Goal: Find specific page/section: Find specific page/section

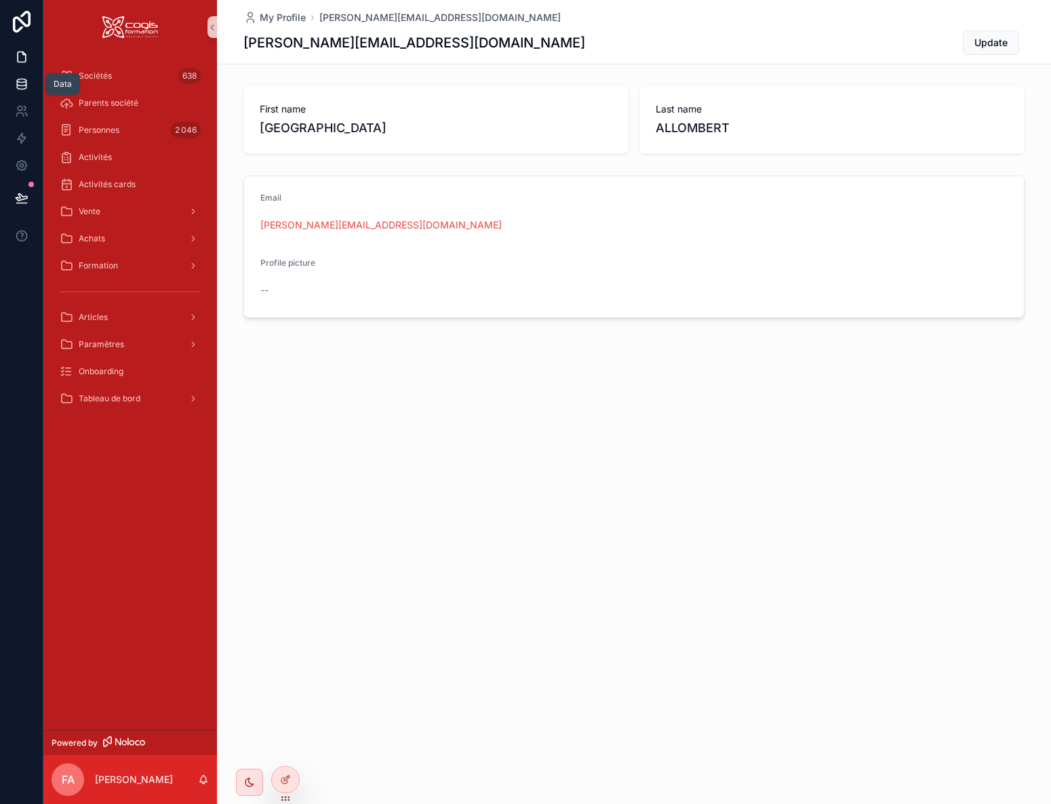
click at [26, 87] on icon at bounding box center [21, 86] width 9 height 5
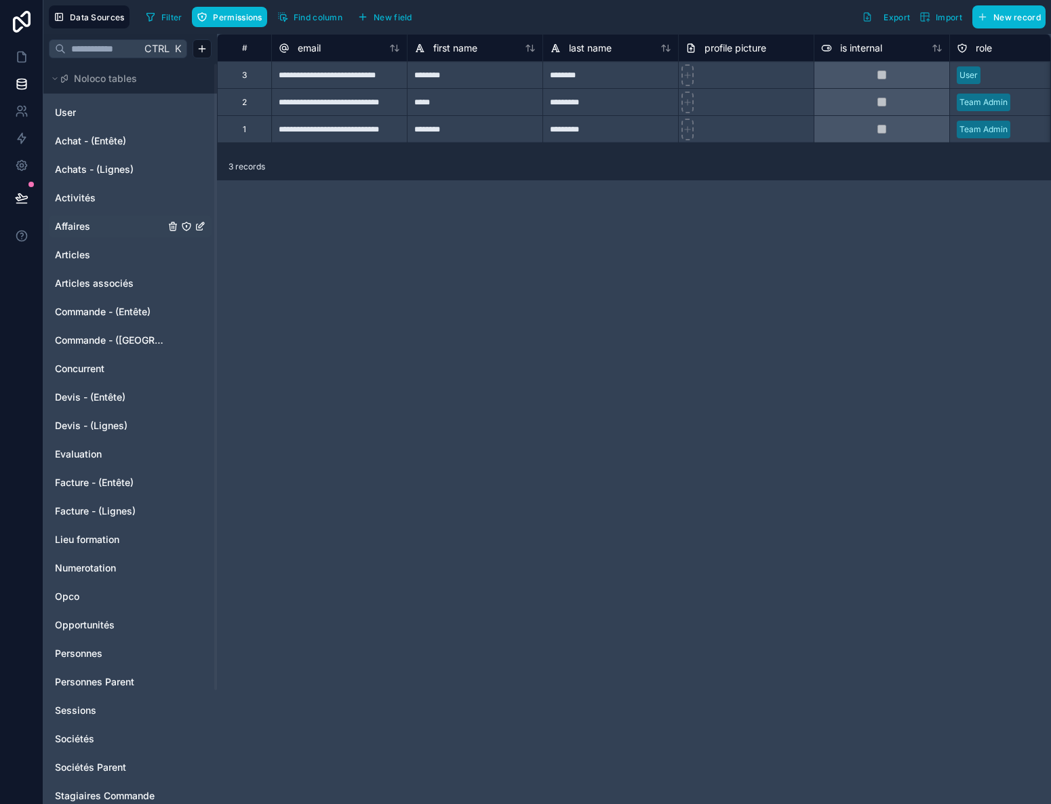
click at [85, 226] on span "Affaires" at bounding box center [72, 227] width 35 height 14
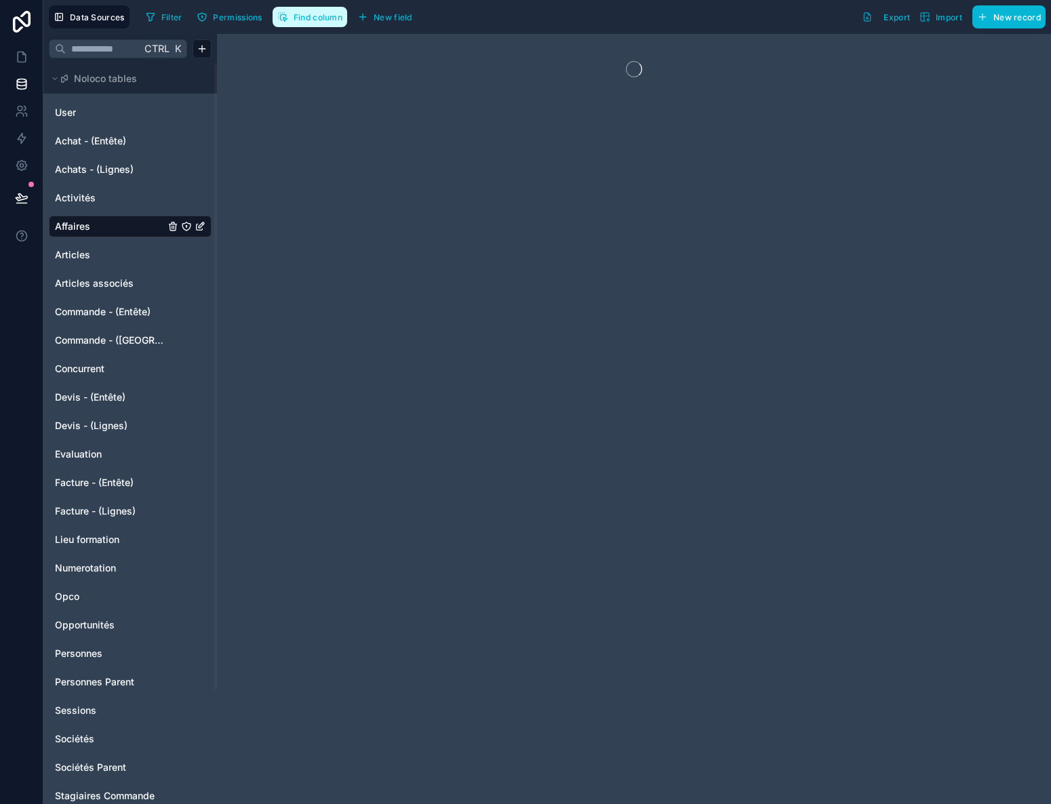
click at [311, 17] on span "Find column" at bounding box center [318, 17] width 49 height 10
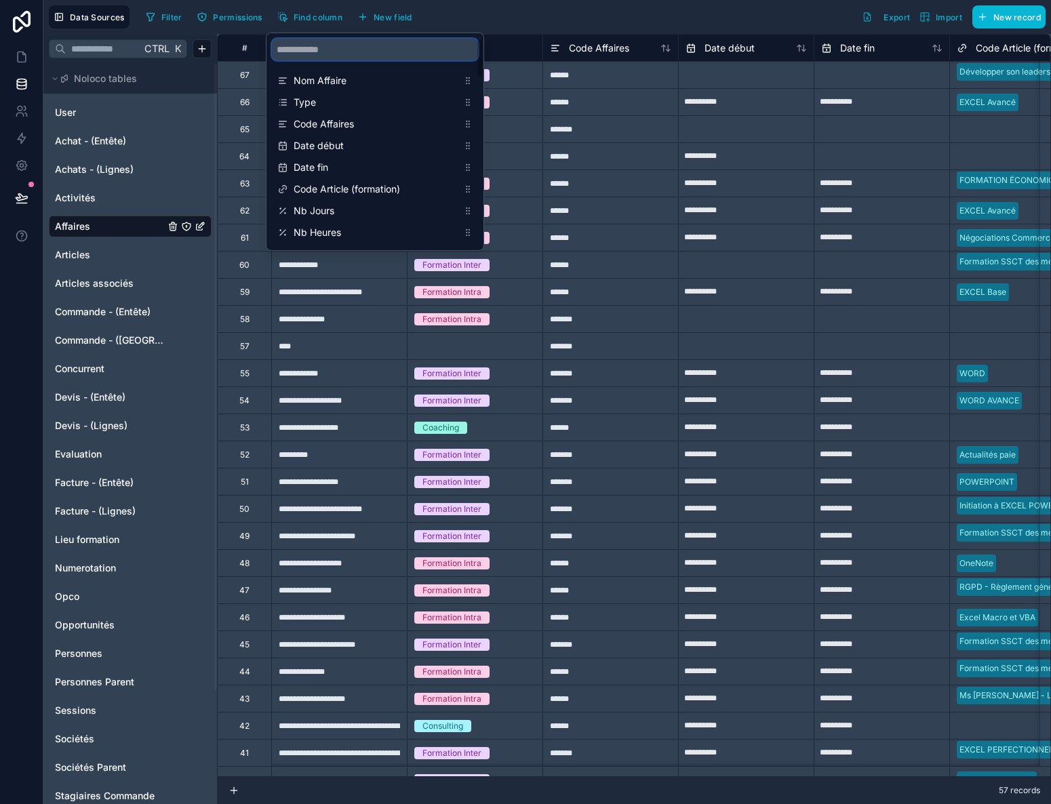
click at [320, 49] on input "scrollable content" at bounding box center [375, 50] width 206 height 22
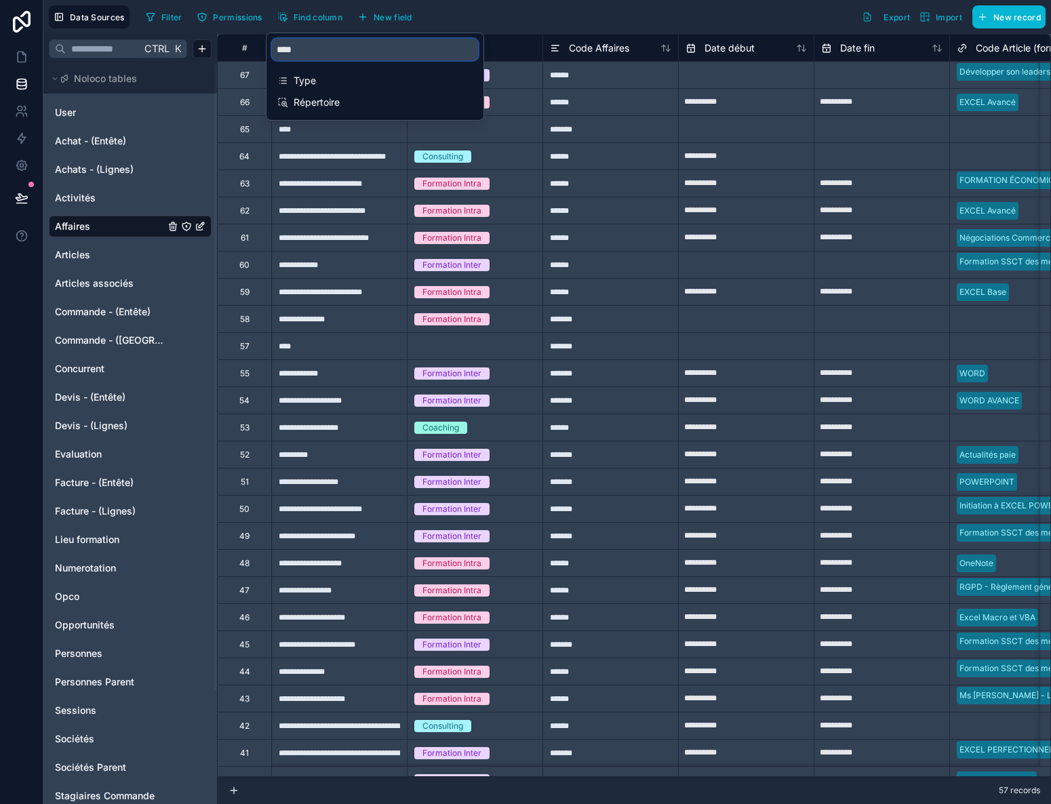
type input "****"
click at [292, 80] on div "Type" at bounding box center [375, 80] width 206 height 19
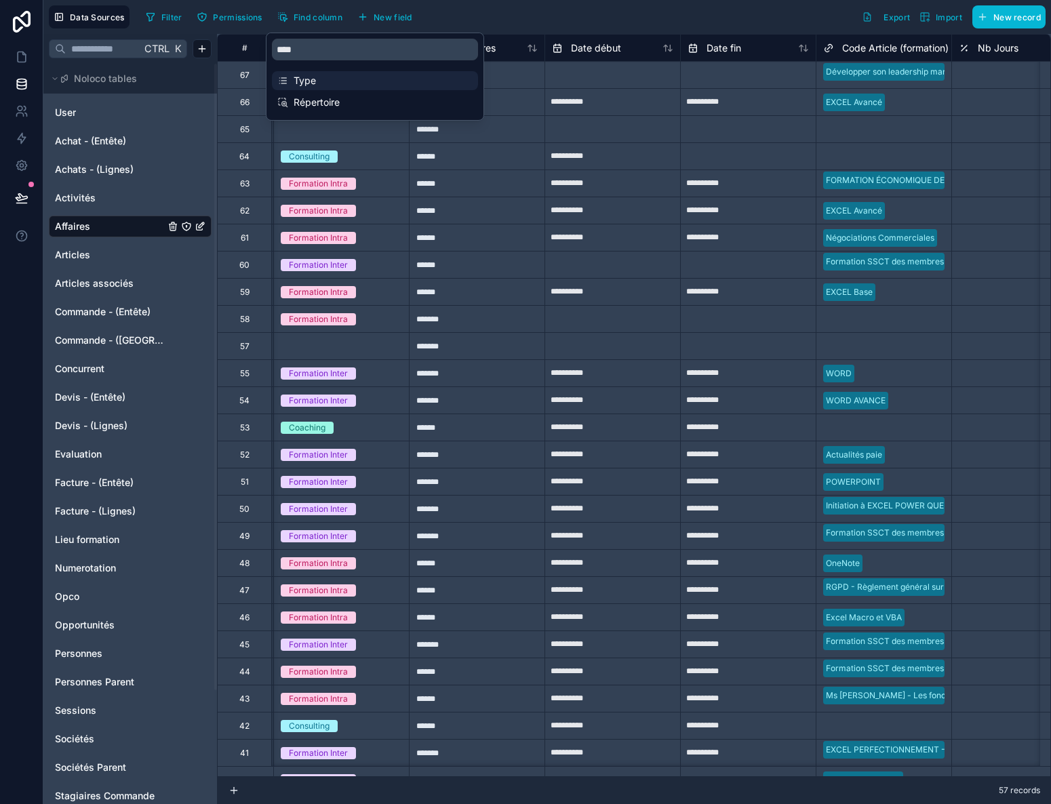
scroll to position [0, 136]
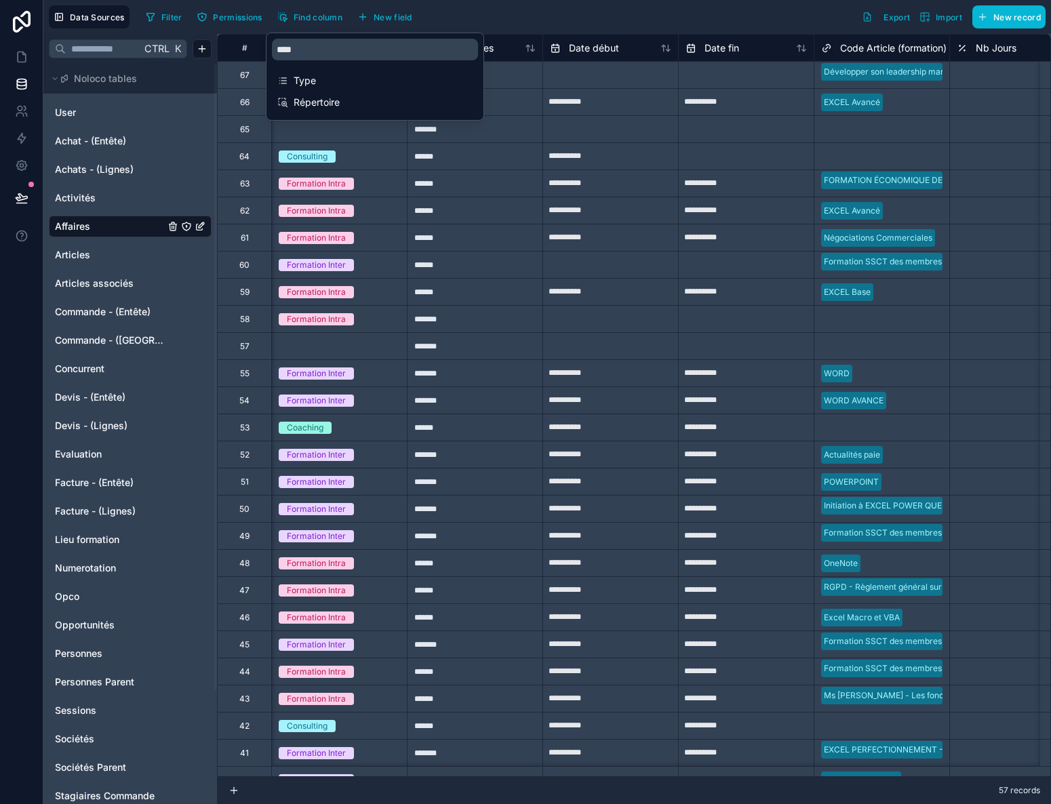
click at [519, 15] on div "Filter Permissions Find column New field Export Import New record" at bounding box center [592, 16] width 905 height 23
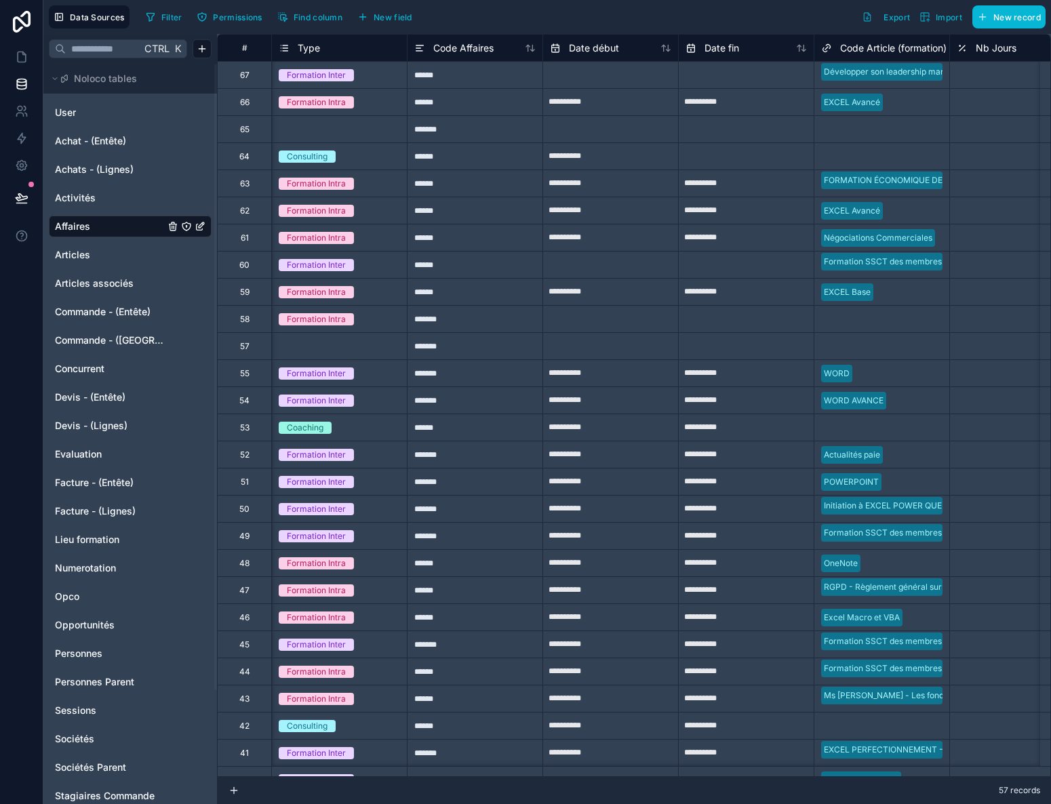
click at [311, 53] on span "Type" at bounding box center [309, 48] width 22 height 14
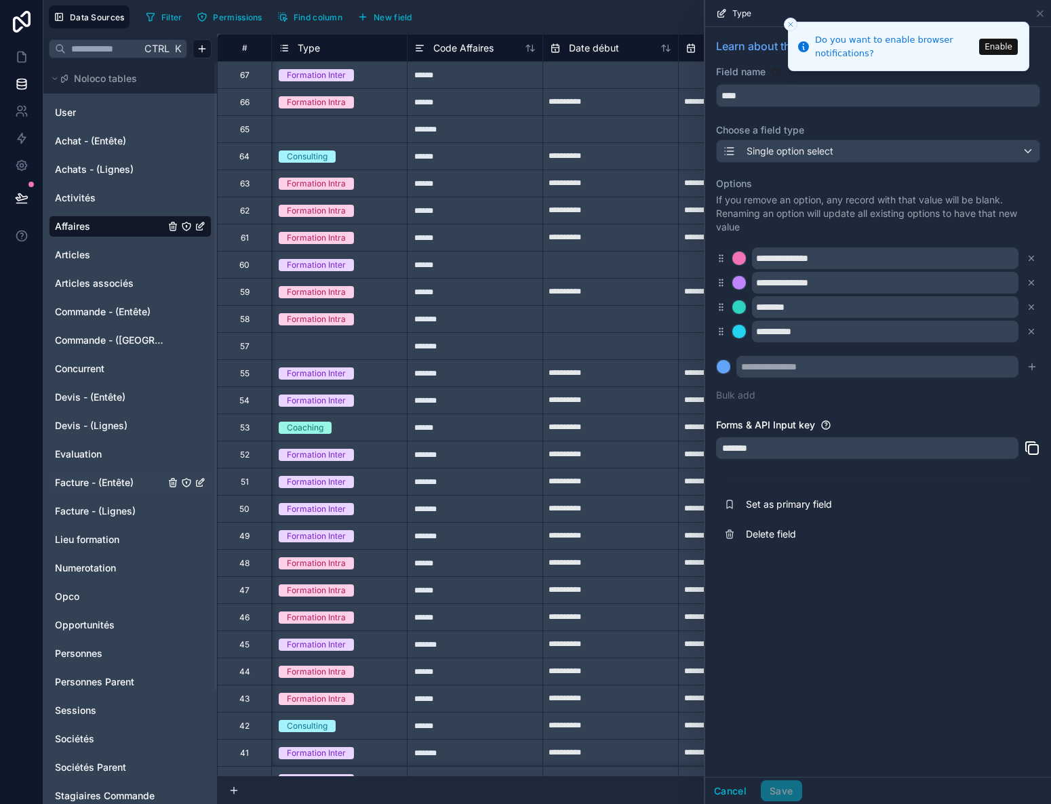
click at [112, 486] on span "Facture - (Entête)" at bounding box center [94, 483] width 79 height 14
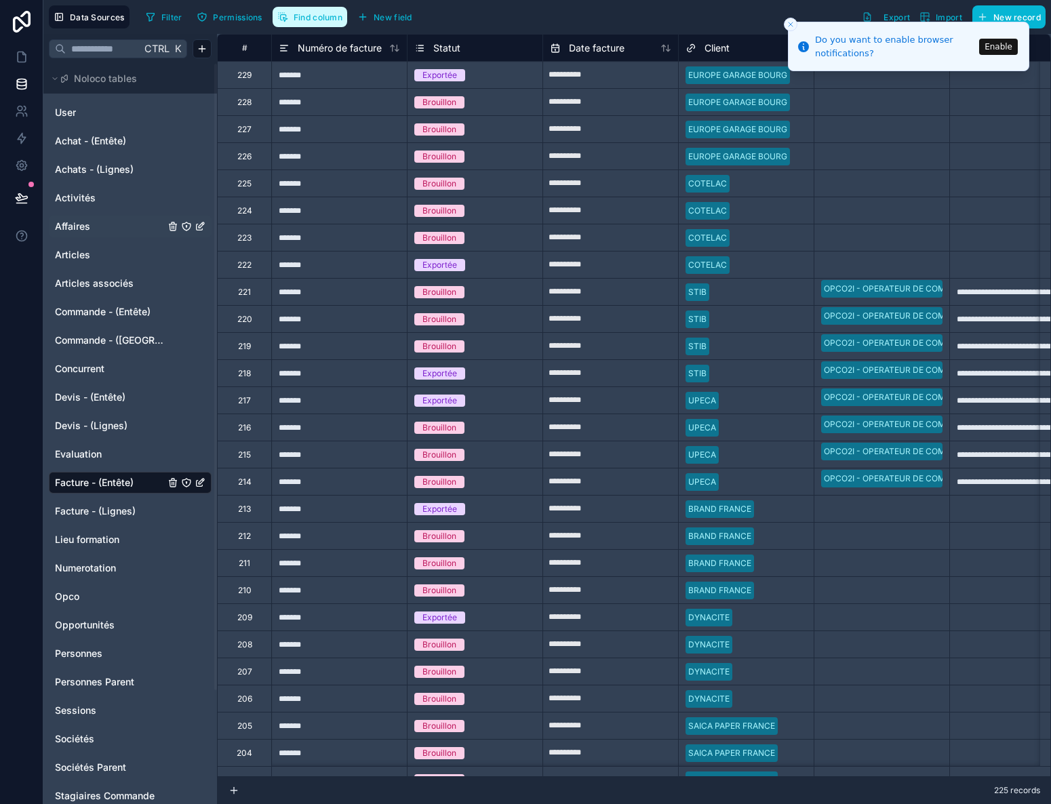
click at [318, 14] on span "Find column" at bounding box center [318, 17] width 49 height 10
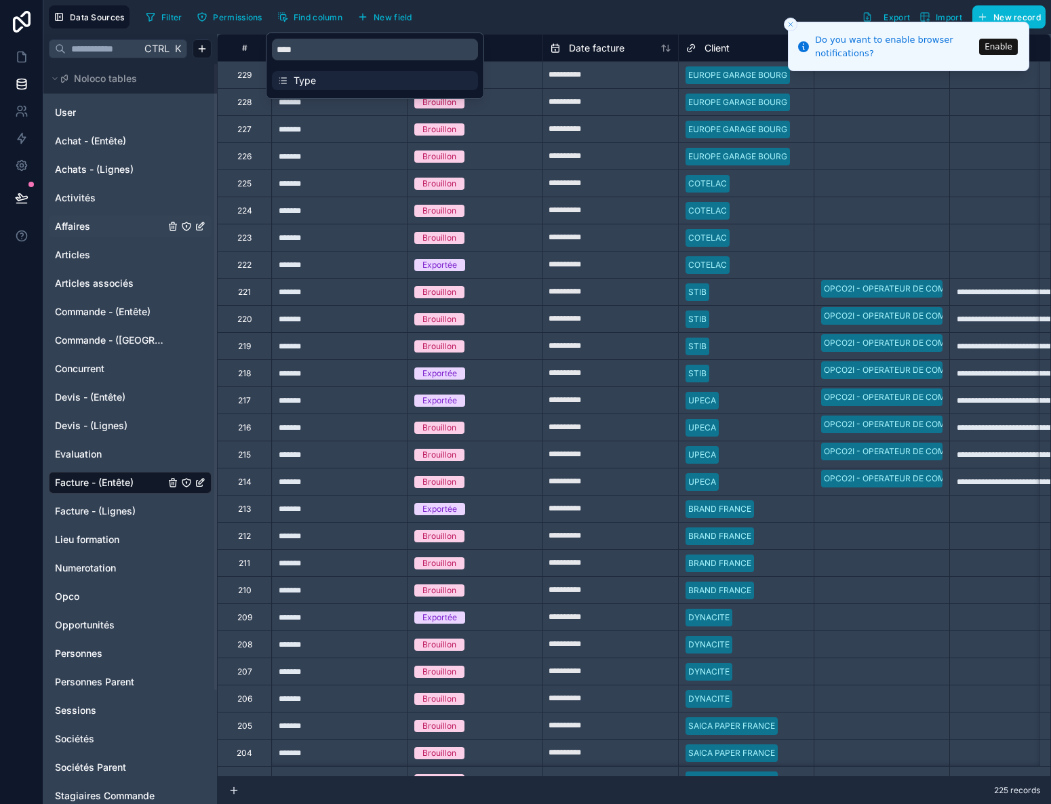
click at [313, 80] on span "Type" at bounding box center [376, 81] width 164 height 14
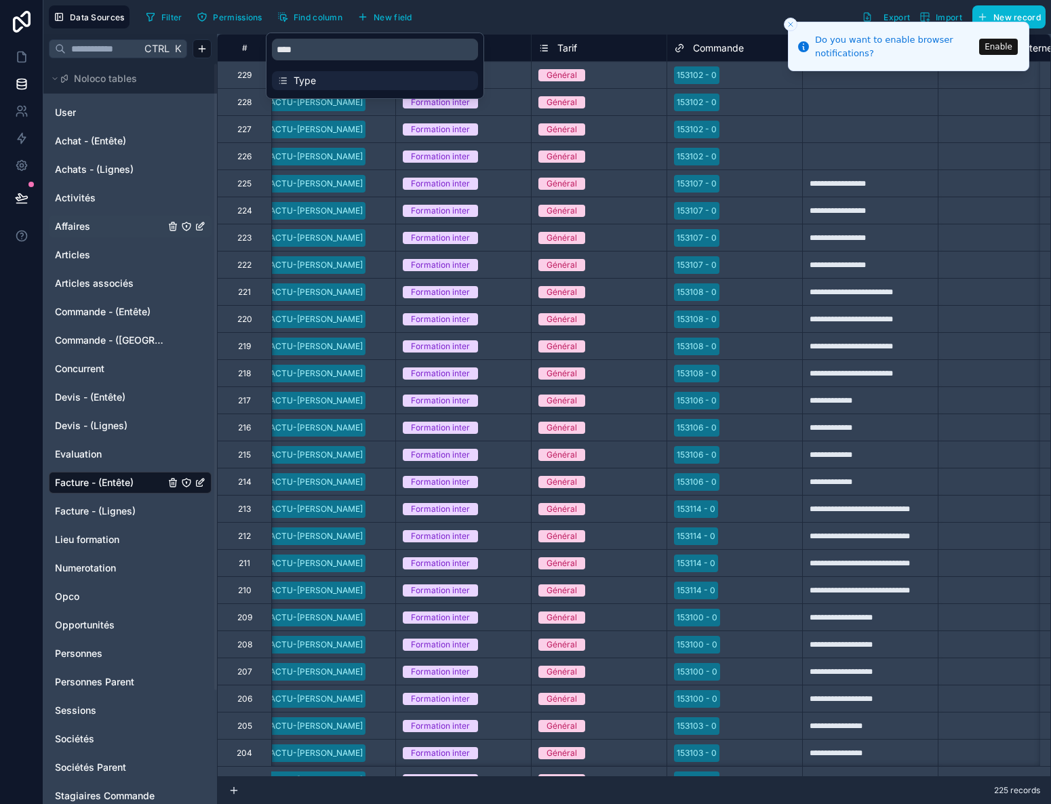
scroll to position [0, 949]
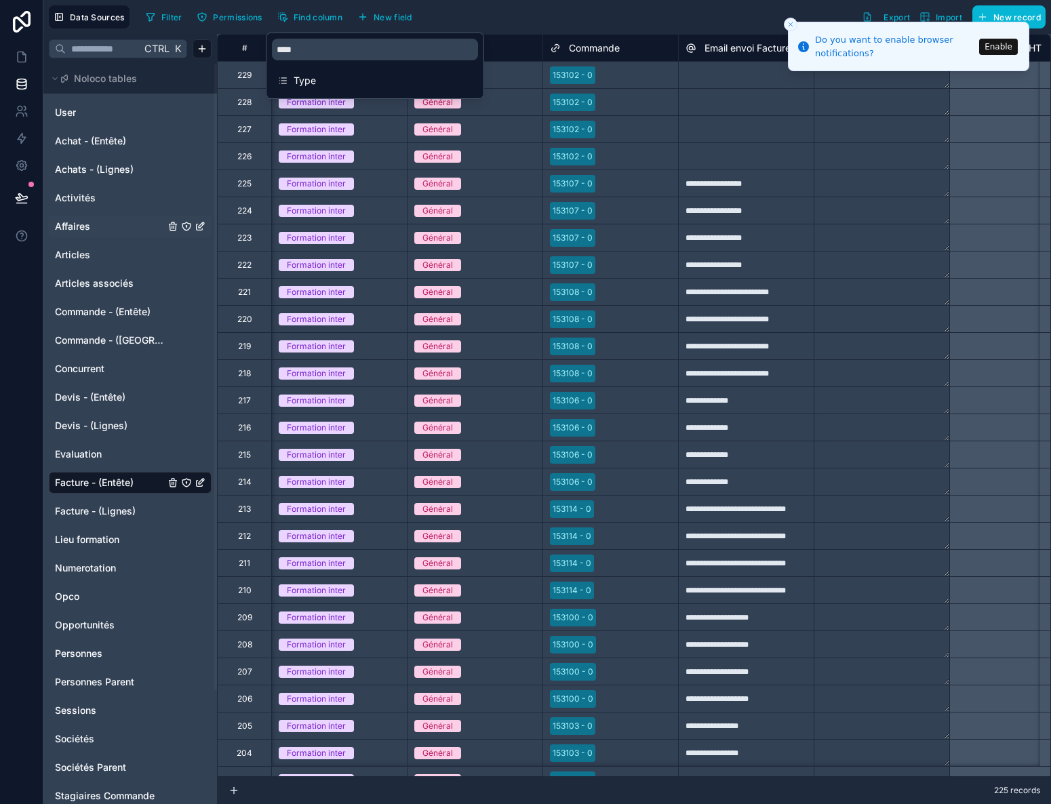
click at [549, 9] on div "Filter Permissions Find column New field Export Import New record" at bounding box center [592, 16] width 905 height 23
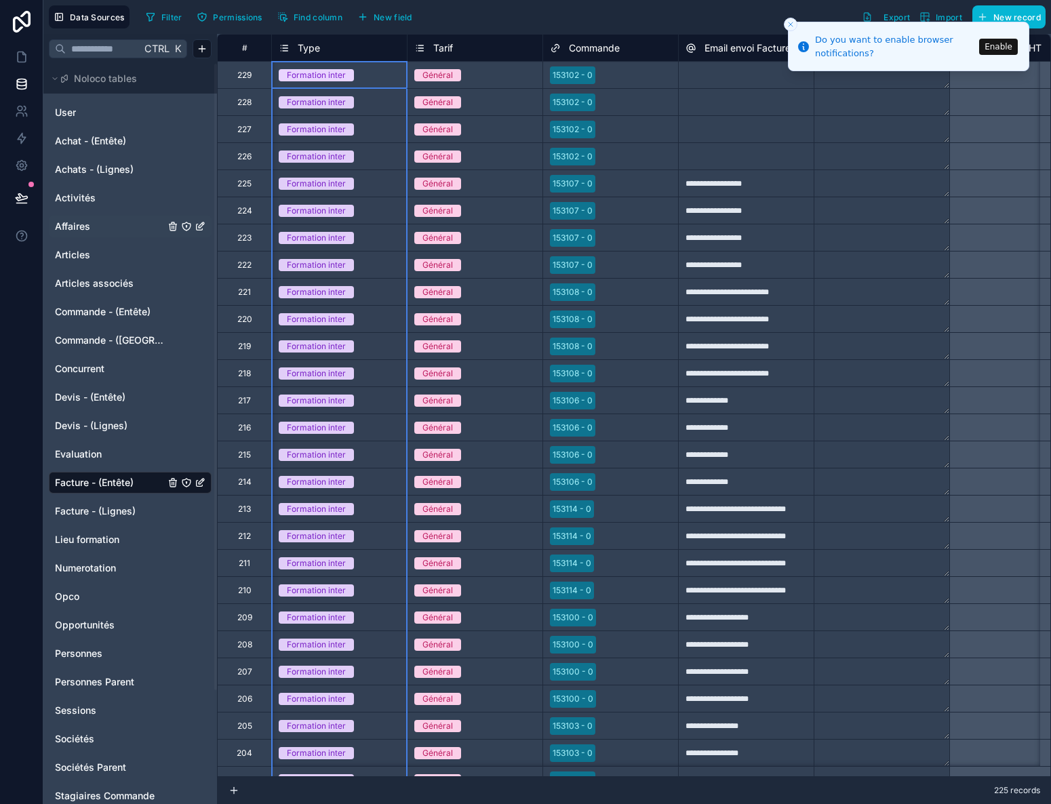
click at [315, 47] on span "Type" at bounding box center [309, 48] width 22 height 14
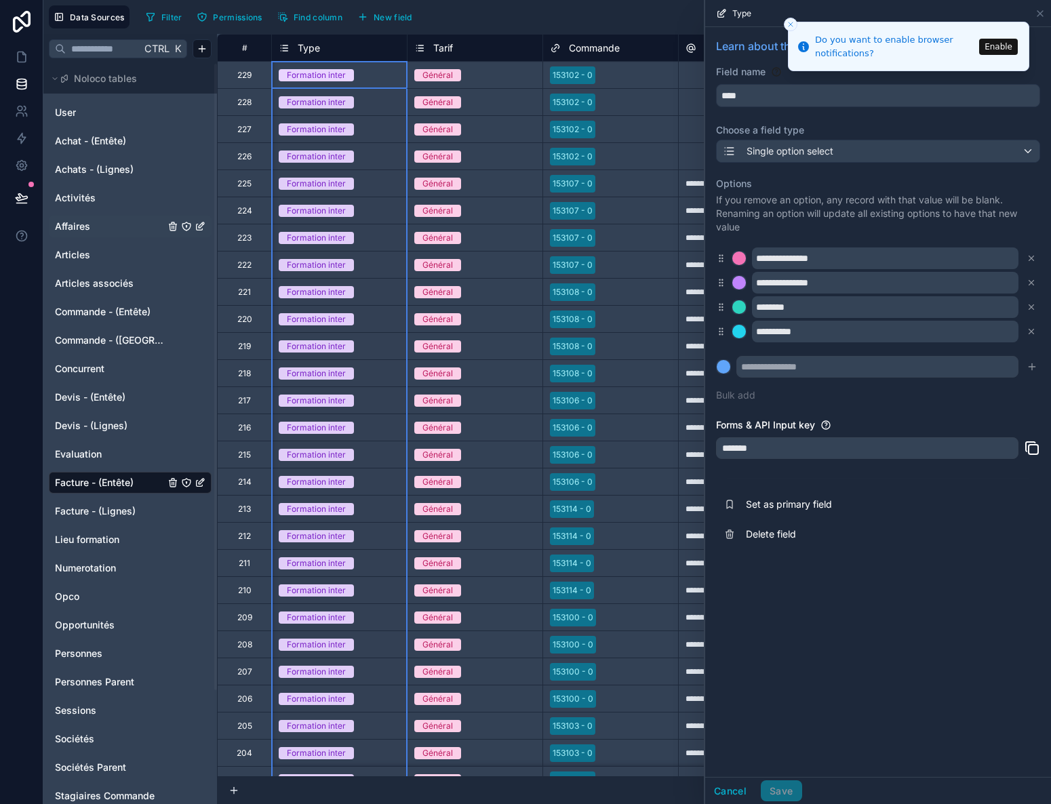
click at [786, 26] on button "Close toast" at bounding box center [791, 25] width 14 height 14
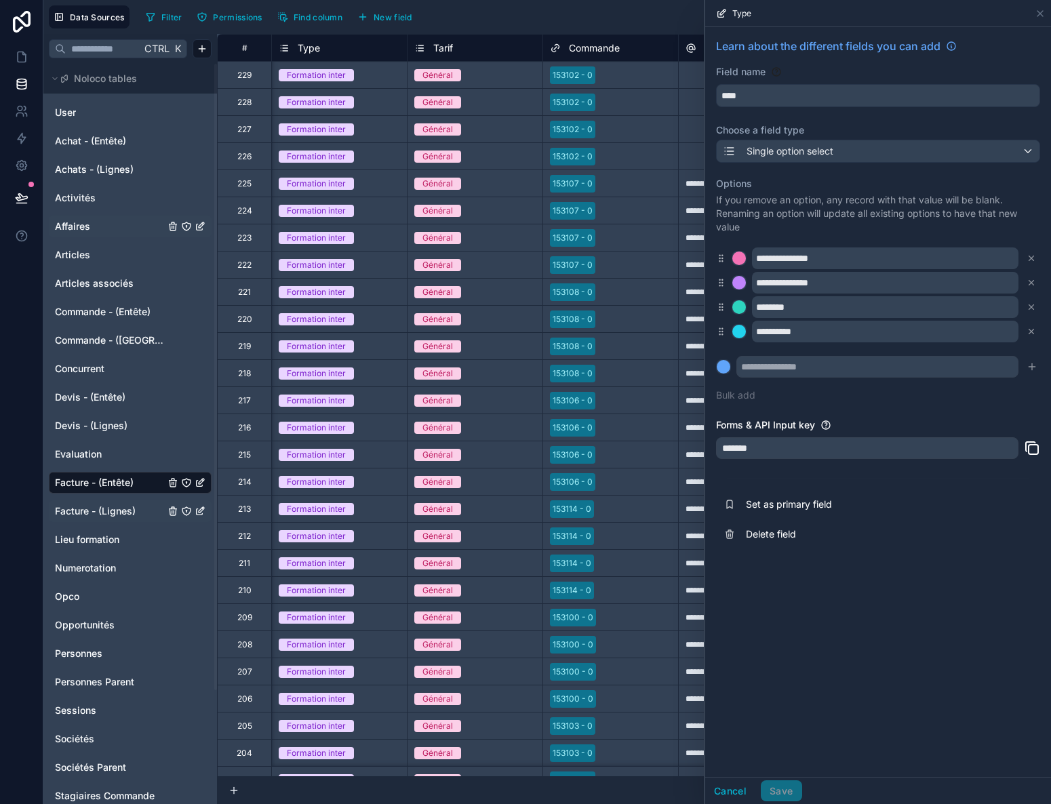
click at [109, 513] on span "Facture - (Lignes)" at bounding box center [95, 511] width 81 height 14
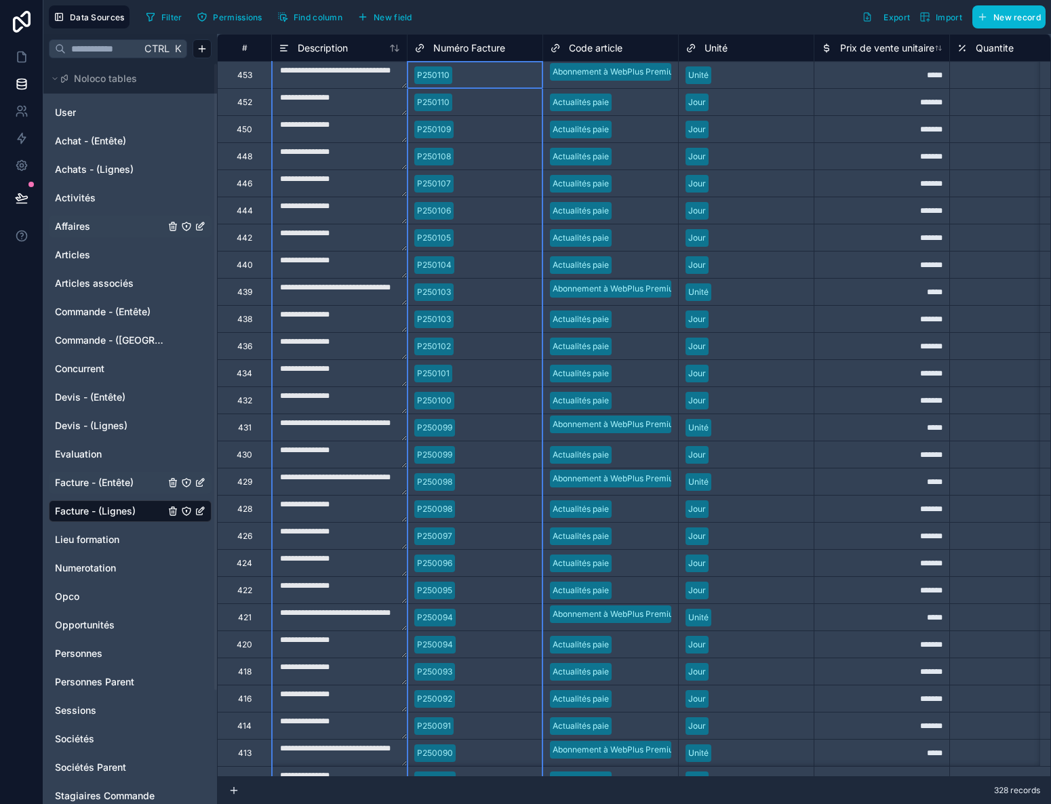
click at [494, 48] on span "Numéro Facture" at bounding box center [469, 48] width 72 height 14
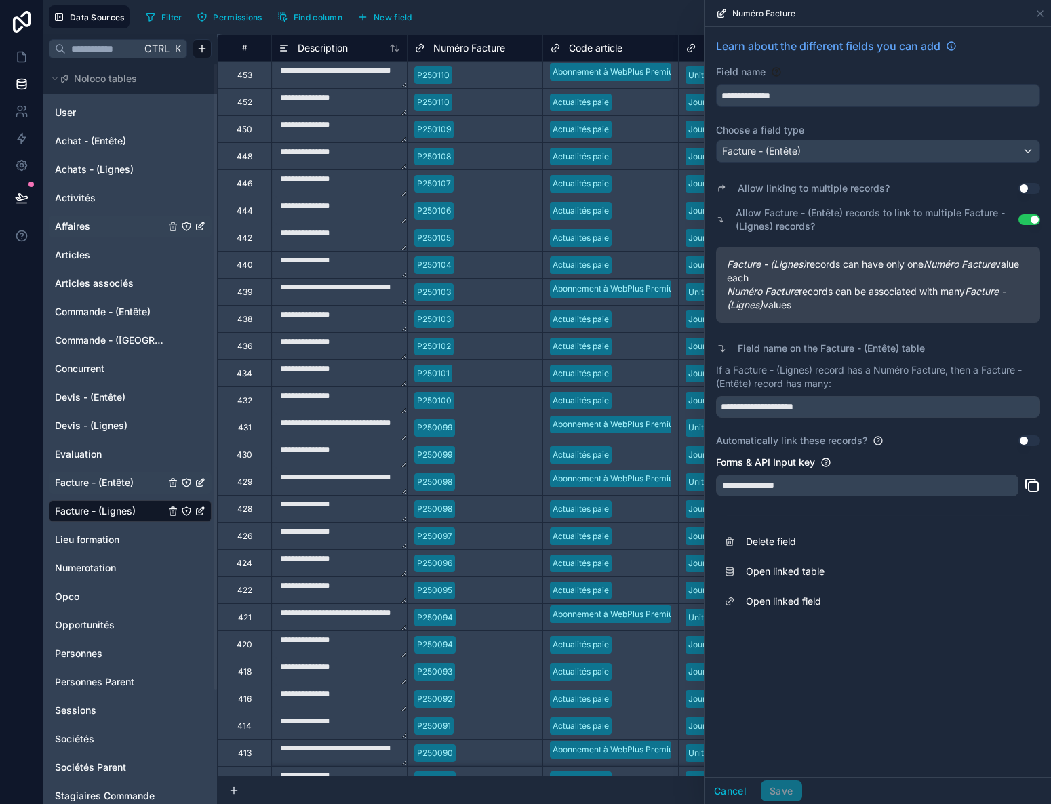
click at [1034, 485] on icon at bounding box center [1032, 485] width 16 height 16
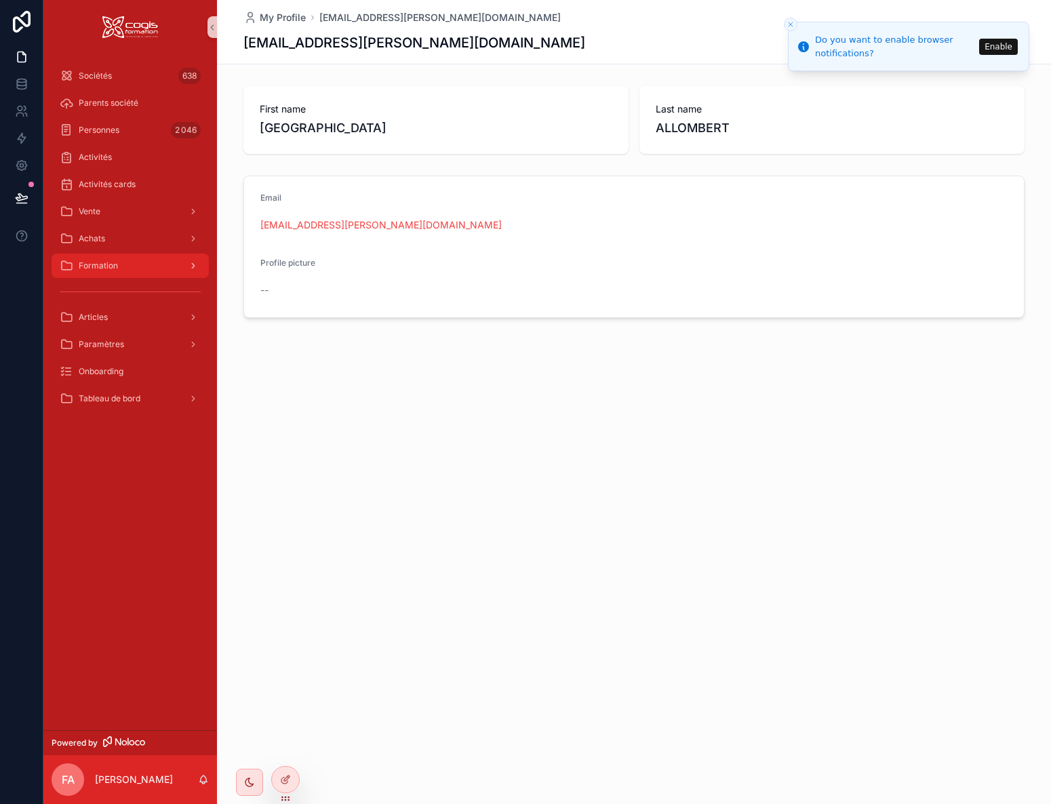
click at [94, 268] on span "Formation" at bounding box center [98, 265] width 39 height 11
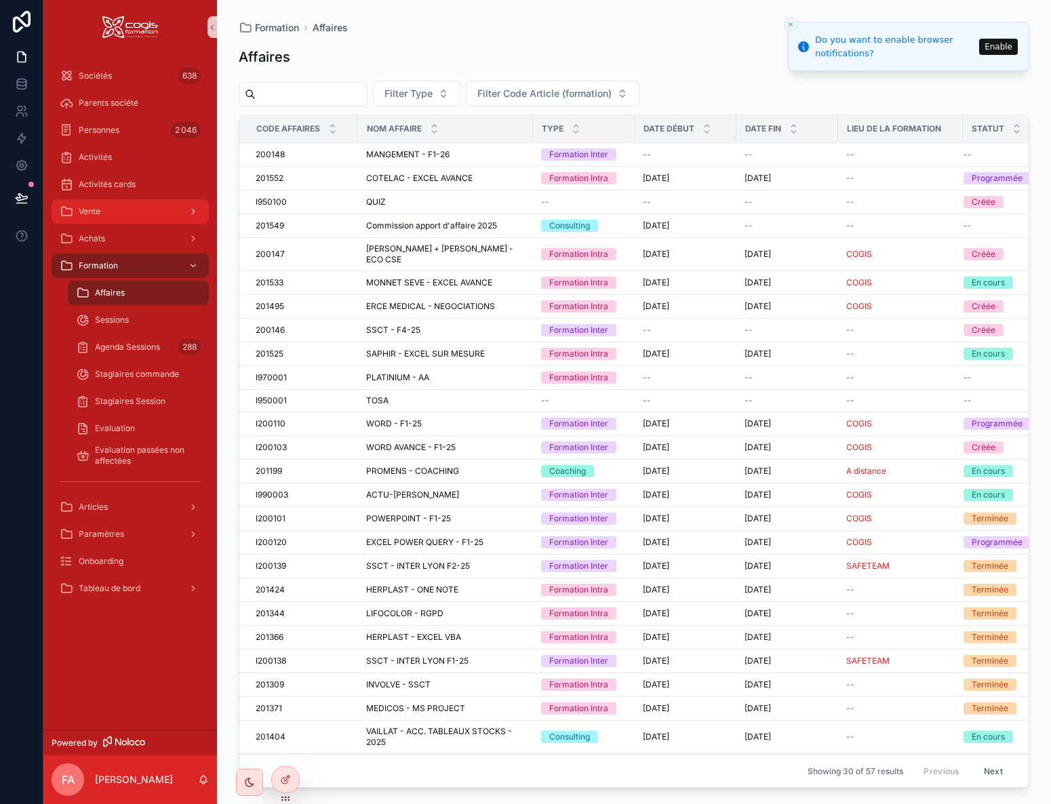
click at [112, 205] on div "Vente" at bounding box center [130, 212] width 141 height 22
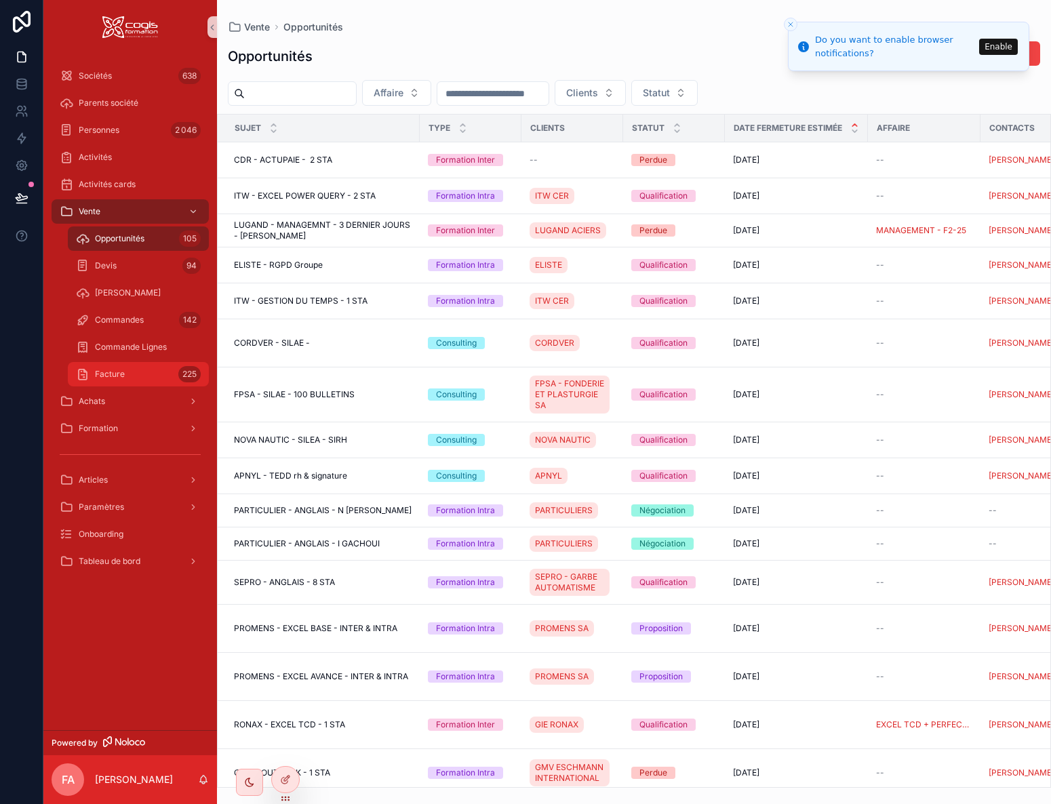
click at [112, 373] on span "Facture" at bounding box center [110, 374] width 30 height 11
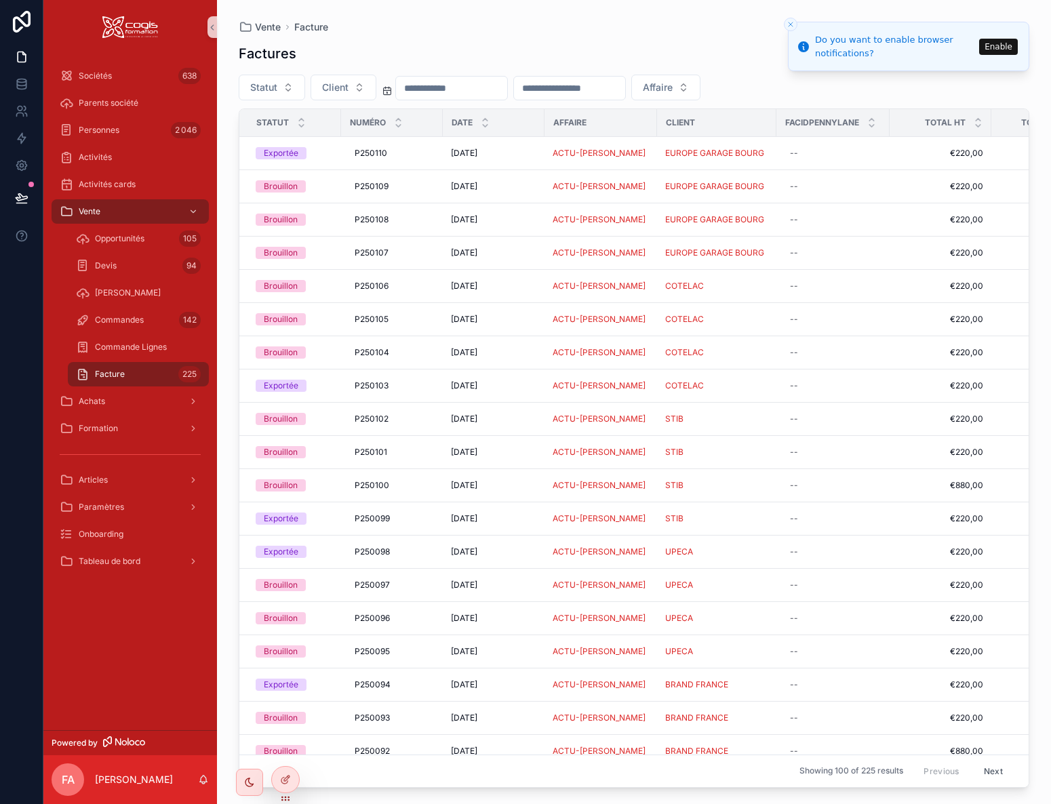
click at [599, 85] on input "scrollable content" at bounding box center [569, 88] width 111 height 19
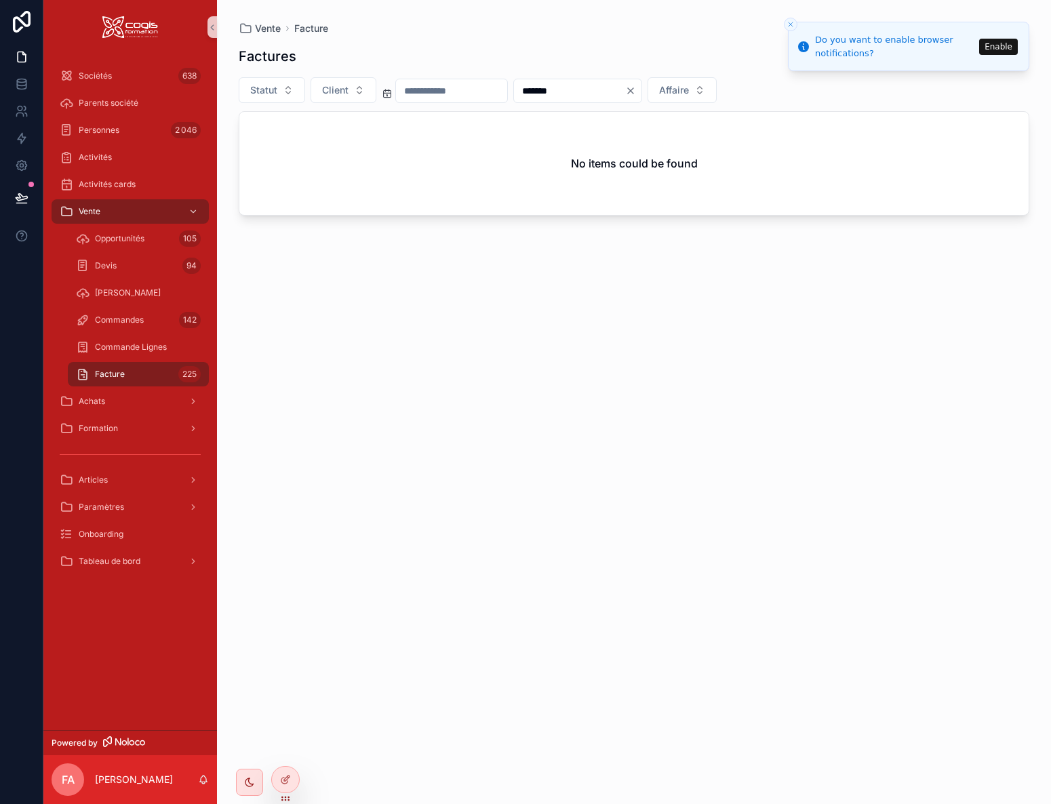
click at [563, 94] on input "*******" at bounding box center [569, 90] width 111 height 19
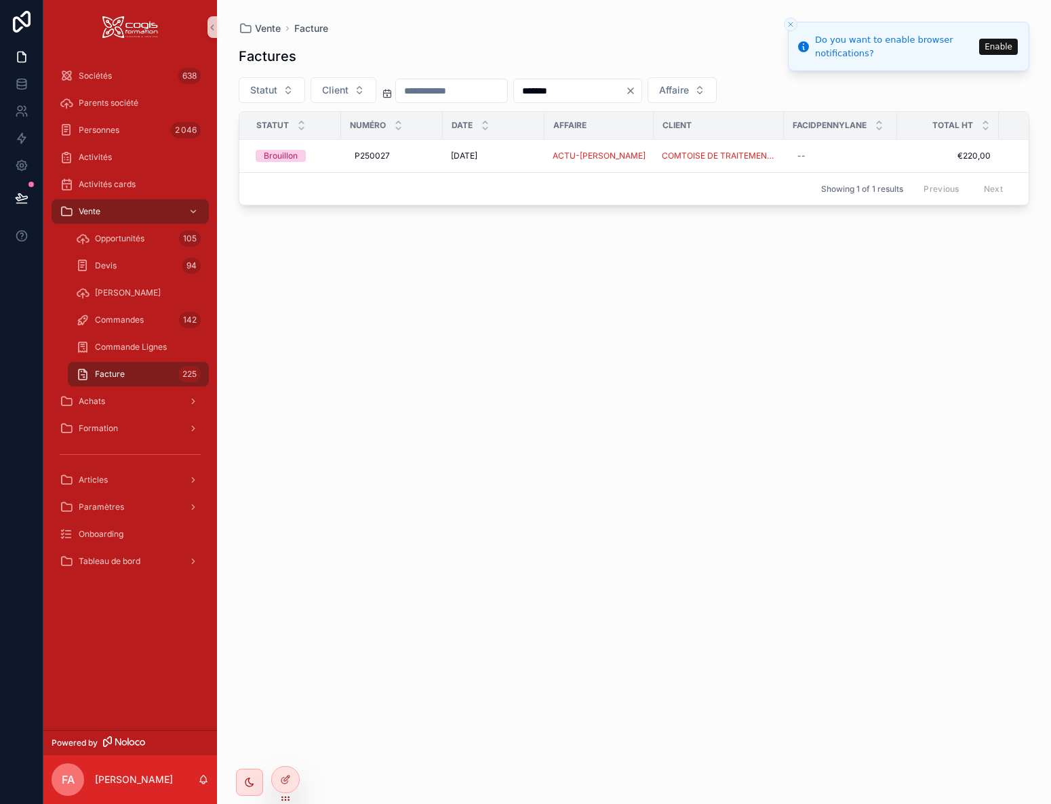
click at [590, 99] on input "*******" at bounding box center [569, 90] width 111 height 19
type input "*******"
click at [420, 156] on div "P250037 P250037" at bounding box center [391, 156] width 85 height 22
click at [492, 313] on div "Factures Export Facture Statut Client ******* Affaire Statut Numéro Date Affair…" at bounding box center [634, 411] width 791 height 753
click at [766, 156] on div "MILLET FORESTIER" at bounding box center [716, 156] width 103 height 11
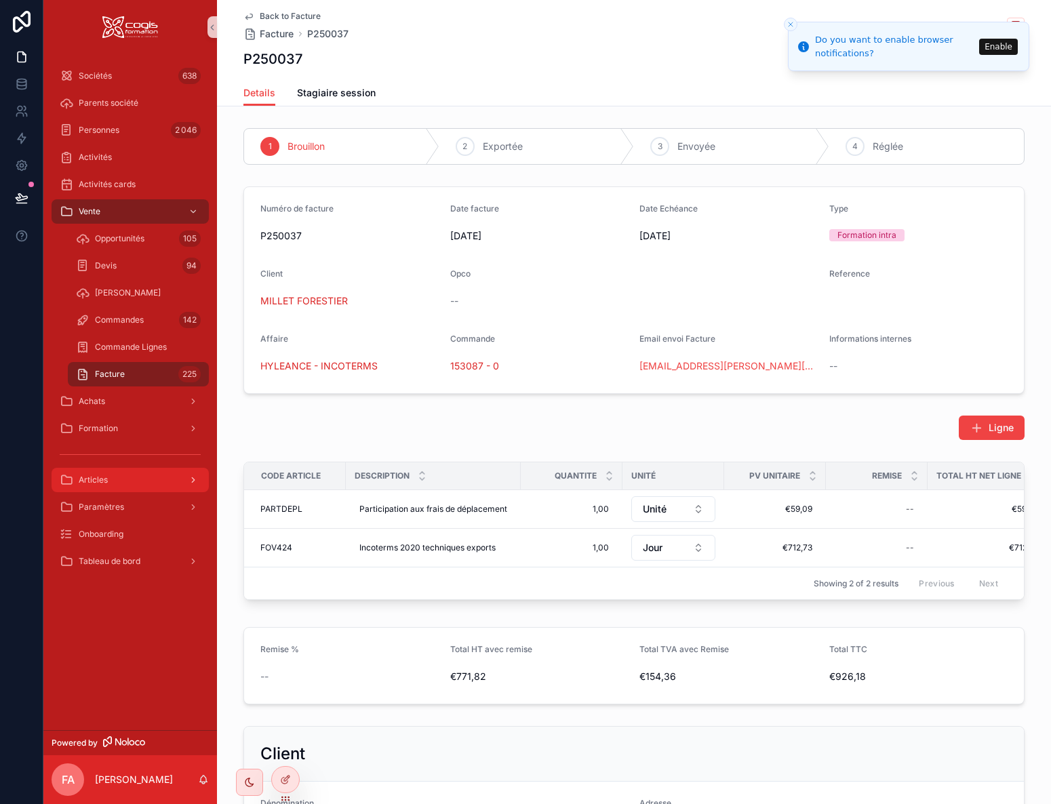
click at [105, 480] on span "Articles" at bounding box center [93, 480] width 29 height 11
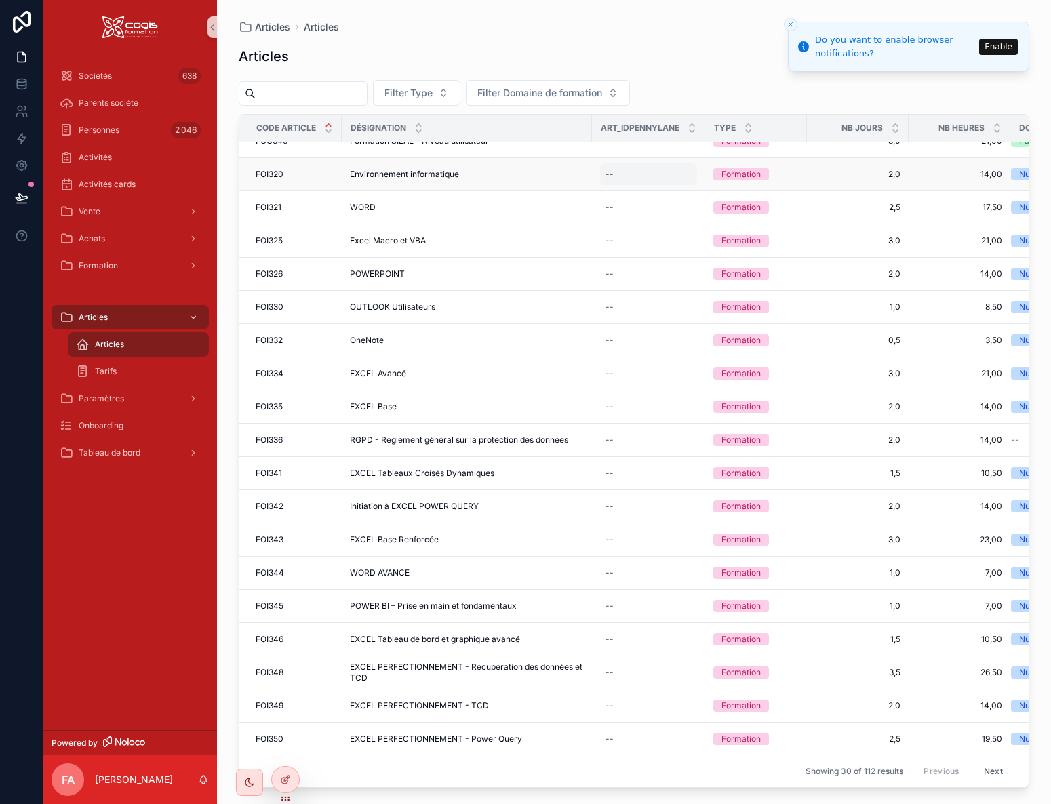
scroll to position [394, 0]
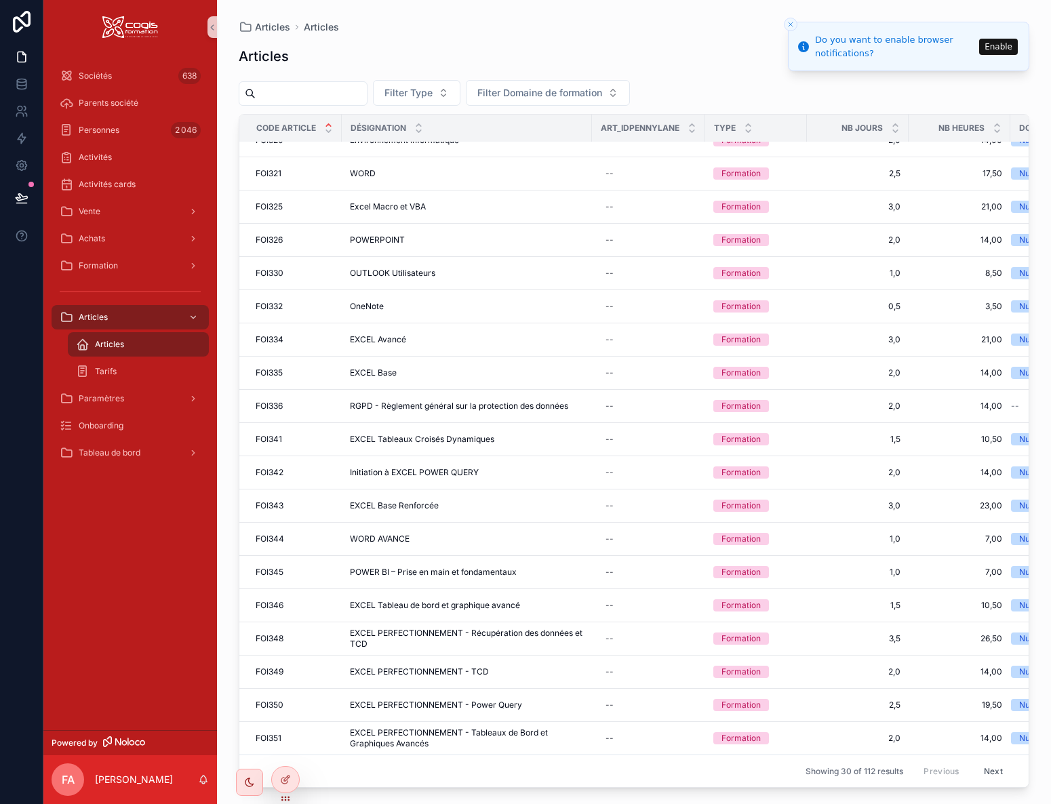
click at [982, 762] on button "Next" at bounding box center [993, 771] width 38 height 21
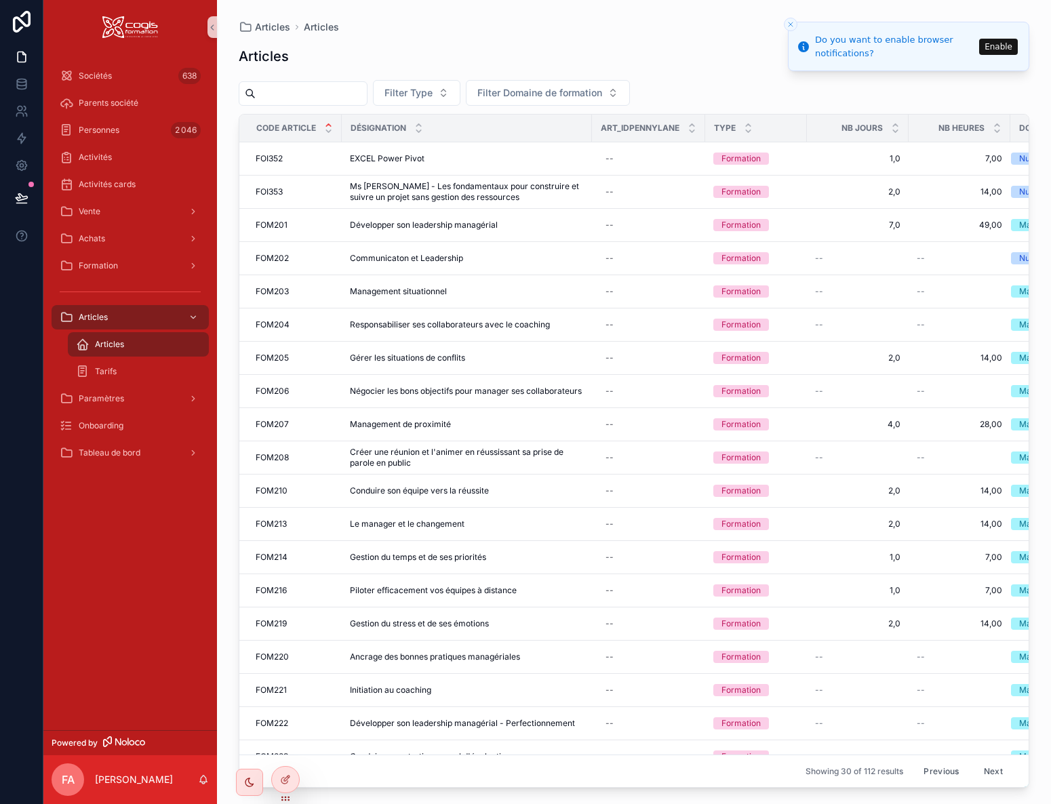
click at [982, 762] on button "Next" at bounding box center [993, 771] width 38 height 21
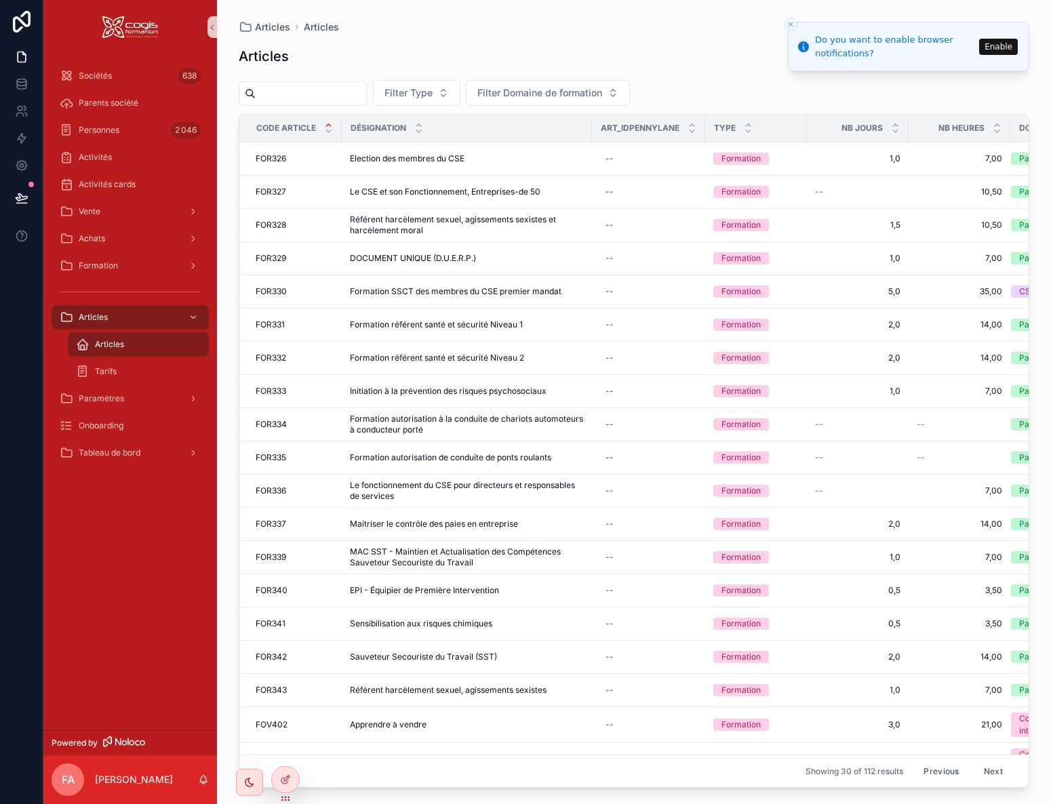
click at [982, 762] on button "Next" at bounding box center [993, 771] width 38 height 21
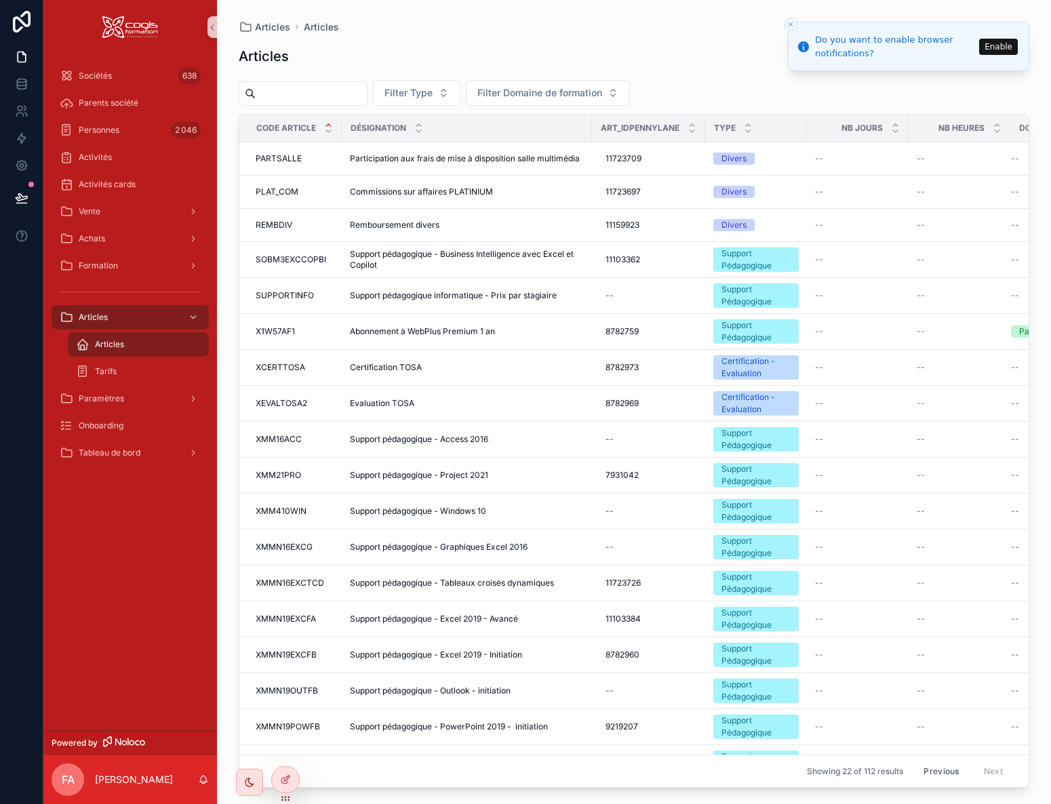
click at [925, 765] on button "Previous" at bounding box center [941, 771] width 54 height 21
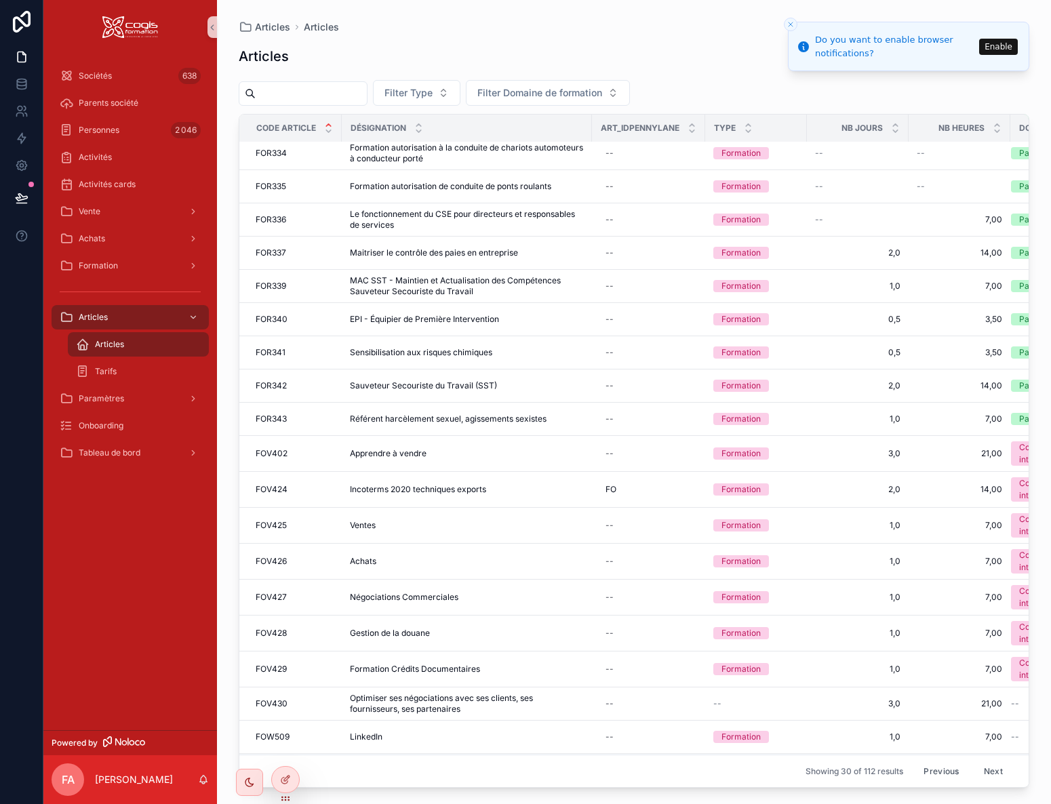
scroll to position [413, 0]
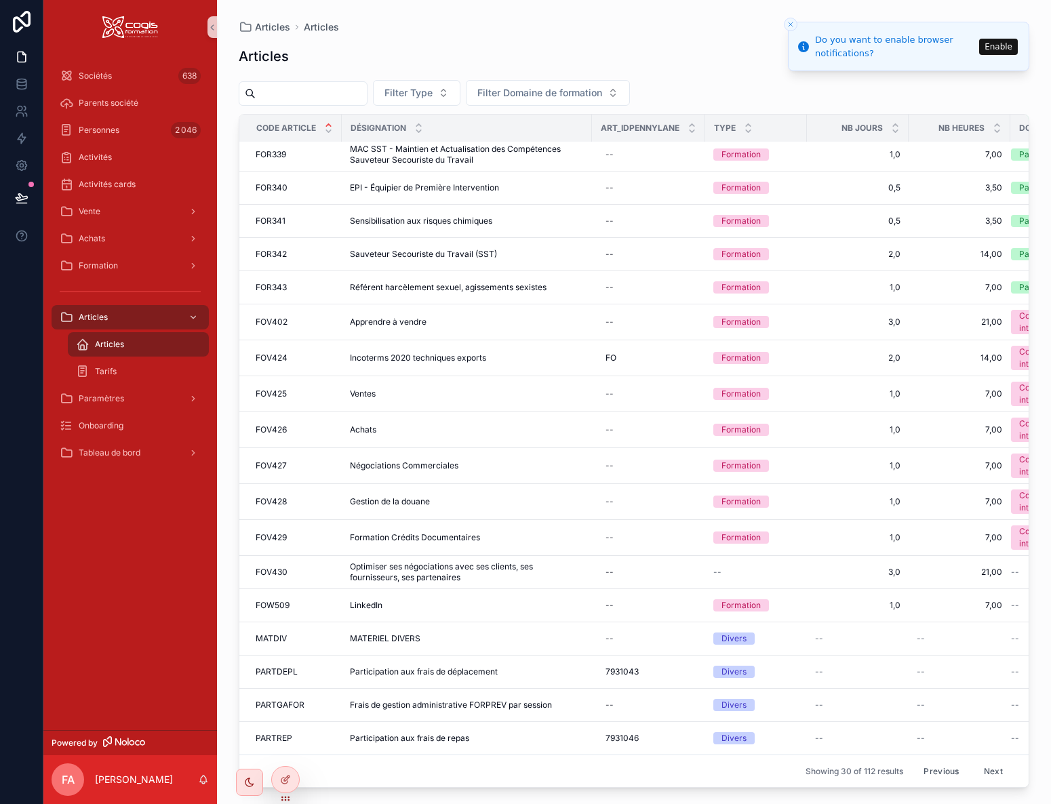
click at [987, 761] on button "Next" at bounding box center [993, 771] width 38 height 21
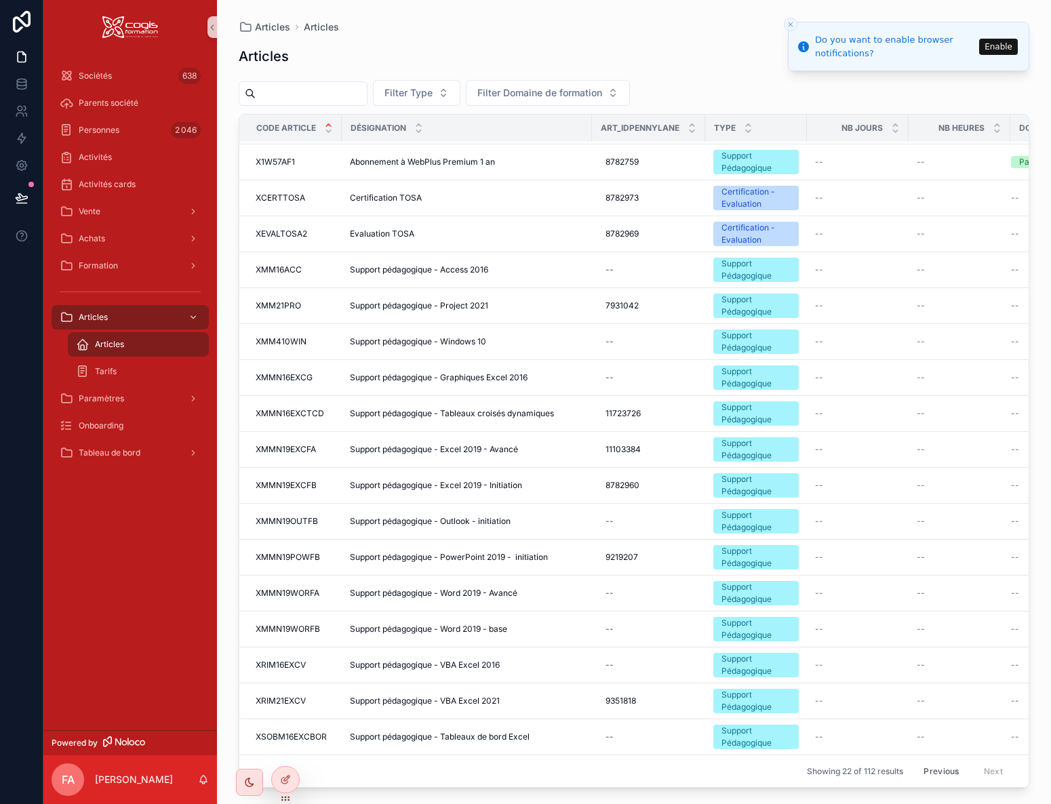
scroll to position [180, 0]
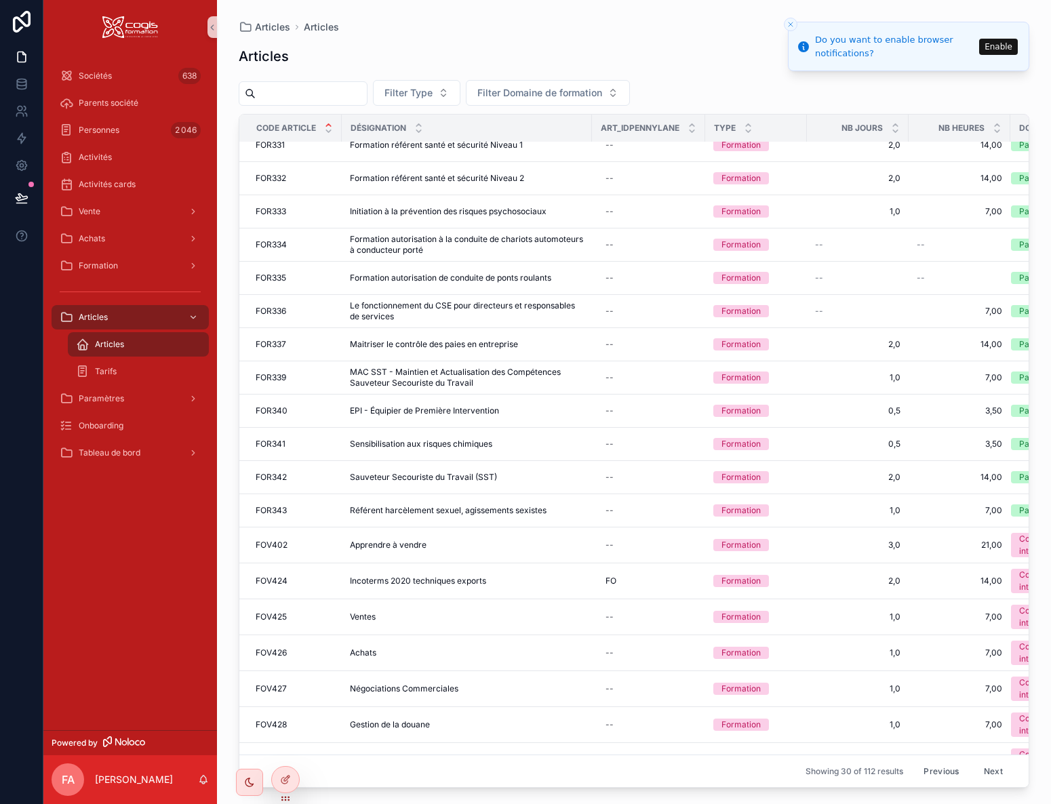
scroll to position [172, 0]
